Goal: Navigation & Orientation: Find specific page/section

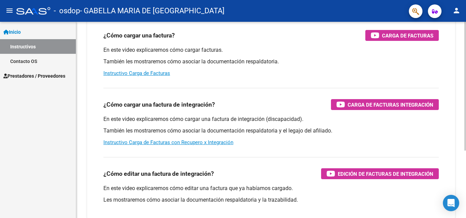
scroll to position [102, 0]
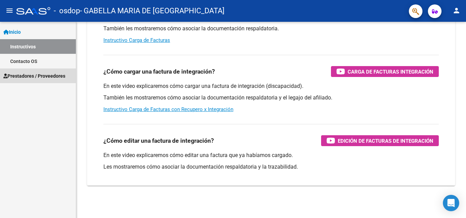
click at [22, 77] on span "Prestadores / Proveedores" at bounding box center [34, 75] width 62 height 7
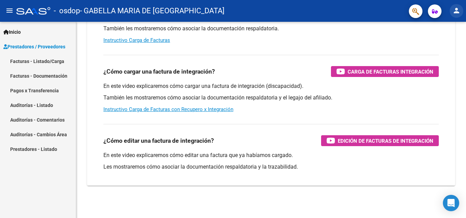
click at [454, 12] on mat-icon "person" at bounding box center [456, 10] width 8 height 8
click at [444, 29] on button "person Mi Perfil" at bounding box center [443, 28] width 42 height 16
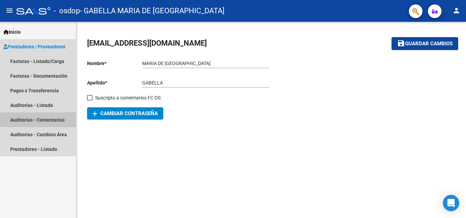
click at [57, 121] on link "Auditorías - Comentarios" at bounding box center [38, 119] width 76 height 15
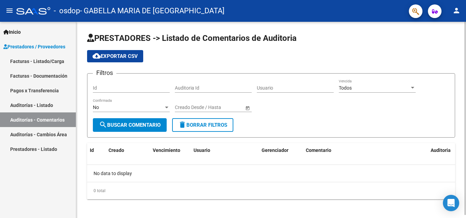
click at [130, 127] on span "search Buscar Comentario" at bounding box center [130, 125] width 62 height 6
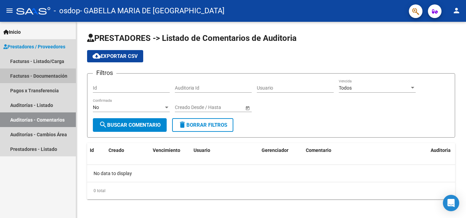
click at [23, 78] on link "Facturas - Documentación" at bounding box center [38, 75] width 76 height 15
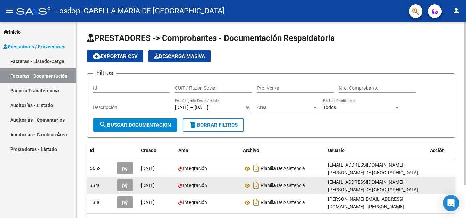
scroll to position [34, 0]
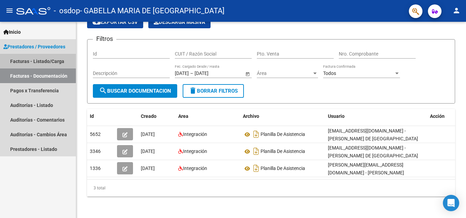
click at [25, 64] on link "Facturas - Listado/Carga" at bounding box center [38, 61] width 76 height 15
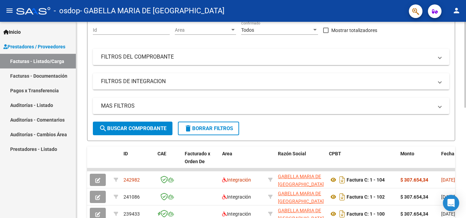
scroll to position [185, 0]
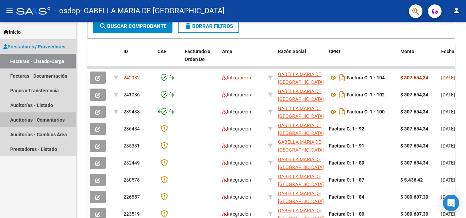
click at [44, 120] on link "Auditorías - Comentarios" at bounding box center [38, 119] width 76 height 15
